Goal: Register for event/course

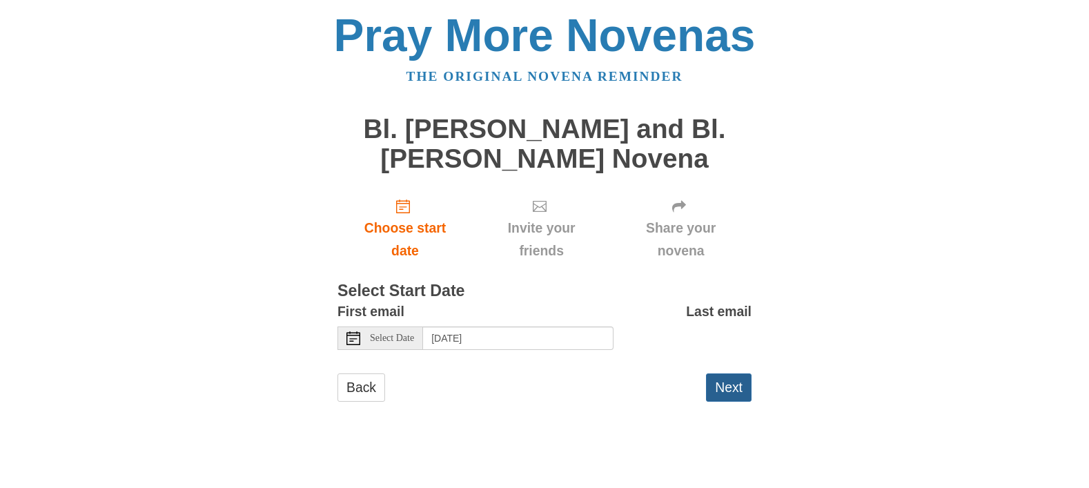
click at [720, 377] on button "Next" at bounding box center [729, 387] width 46 height 28
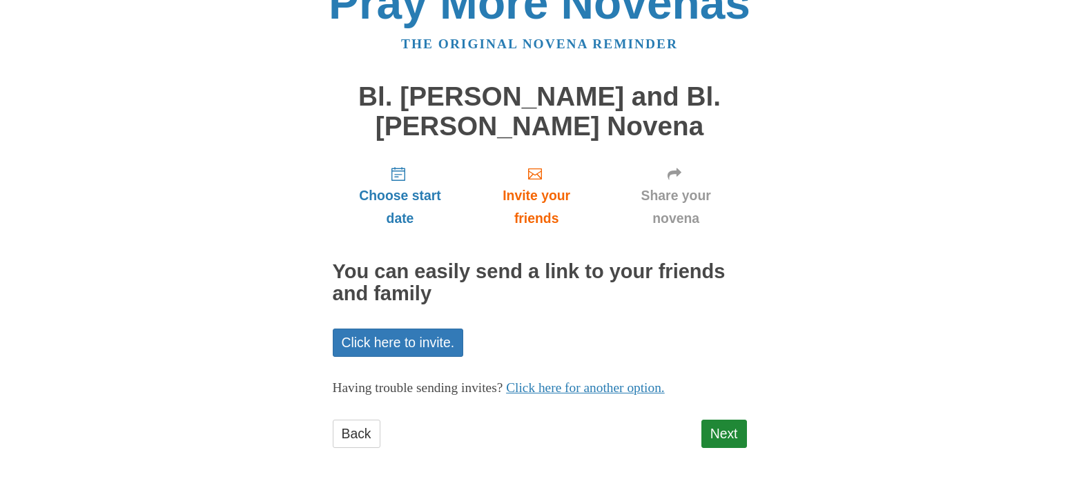
scroll to position [33, 0]
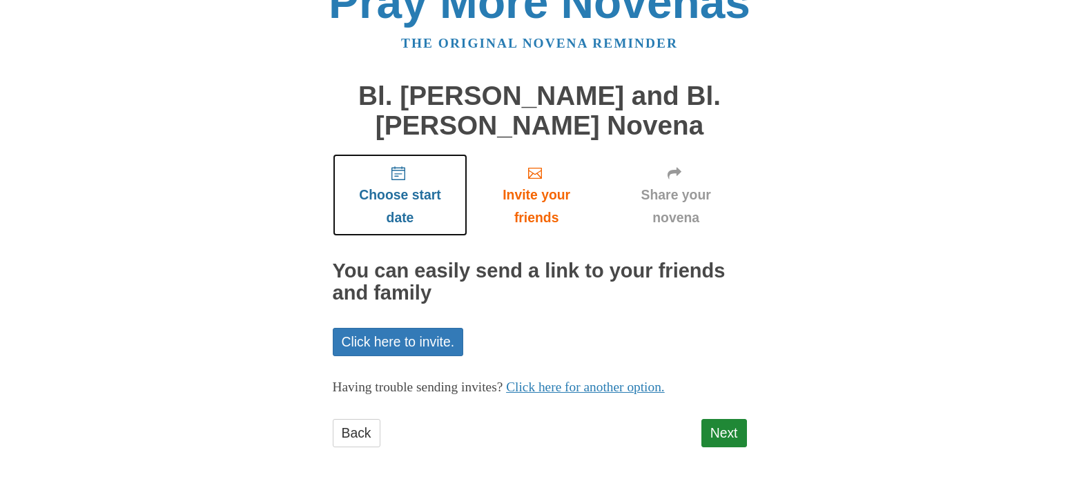
click at [400, 185] on span "Choose start date" at bounding box center [400, 207] width 108 height 46
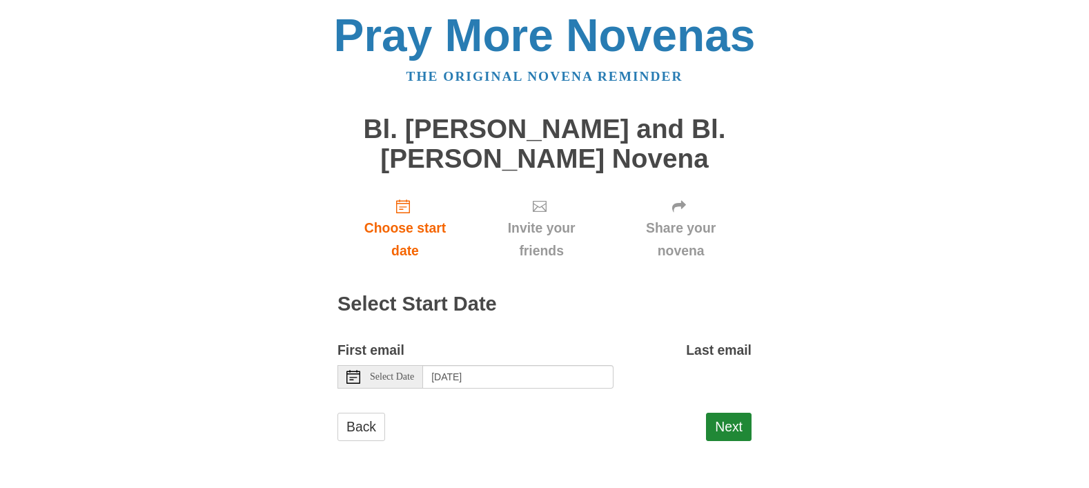
click at [410, 373] on span "Select Date" at bounding box center [392, 377] width 44 height 10
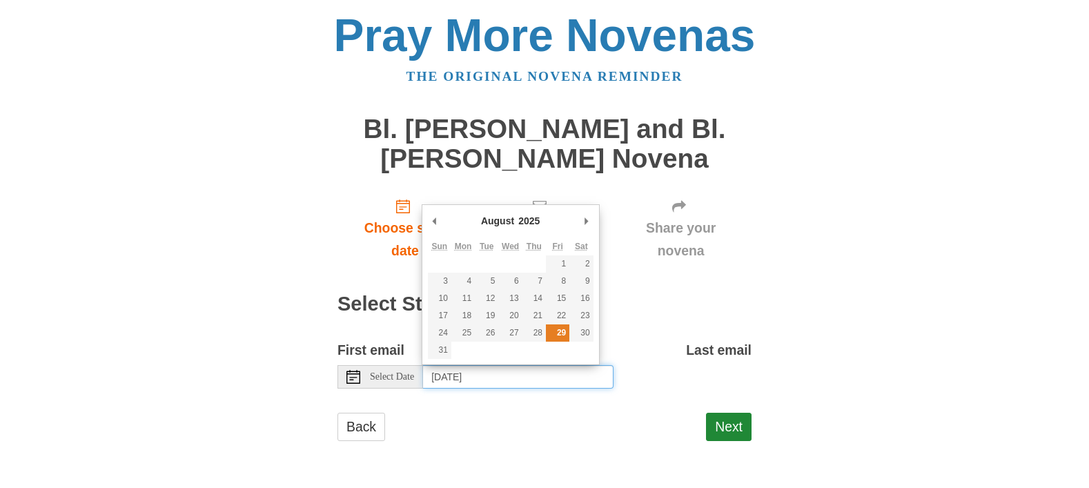
type input "Friday, August 29th"
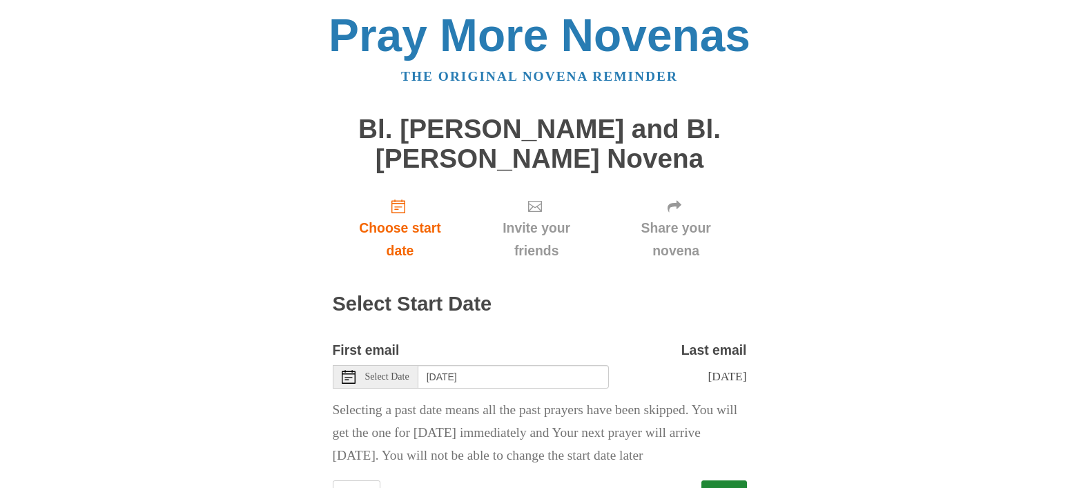
scroll to position [61, 0]
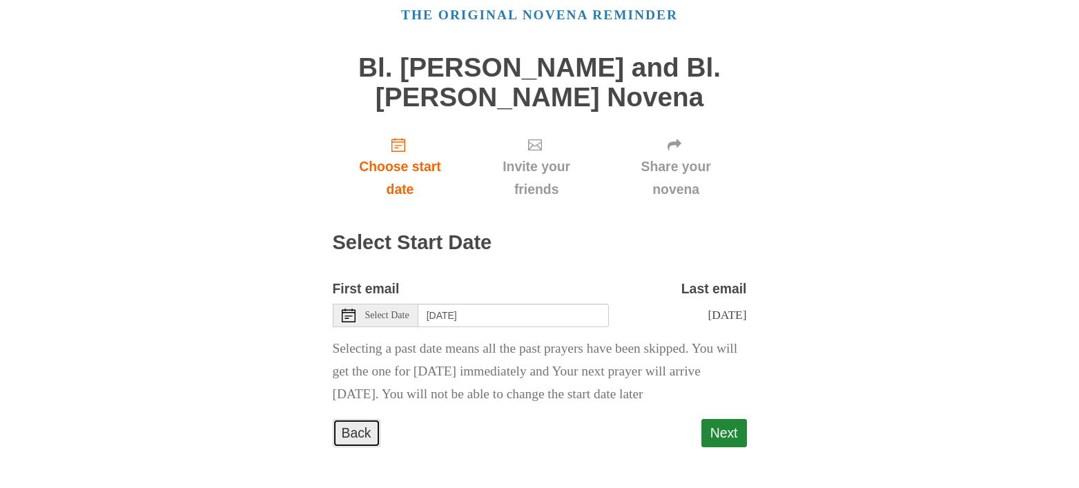
click at [351, 440] on link "Back" at bounding box center [357, 433] width 48 height 28
